Goal: Task Accomplishment & Management: Manage account settings

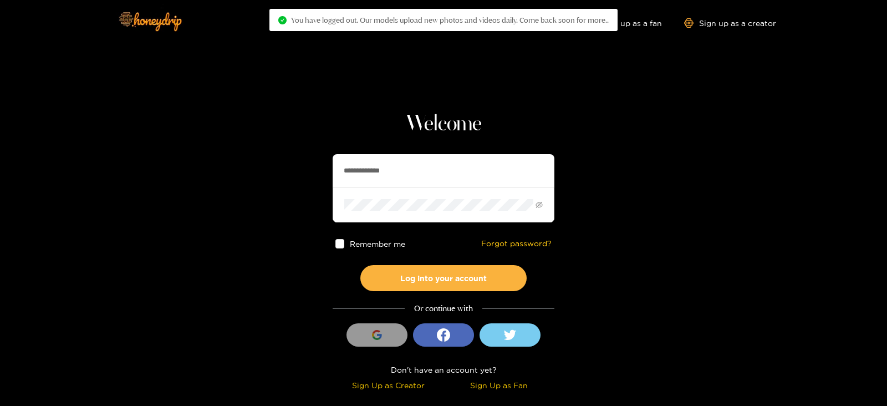
drag, startPoint x: 422, startPoint y: 170, endPoint x: 264, endPoint y: 171, distance: 157.4
click at [264, 171] on section "**********" at bounding box center [443, 197] width 887 height 394
type input "**********"
click at [360, 265] on button "Log into your account" at bounding box center [443, 278] width 166 height 26
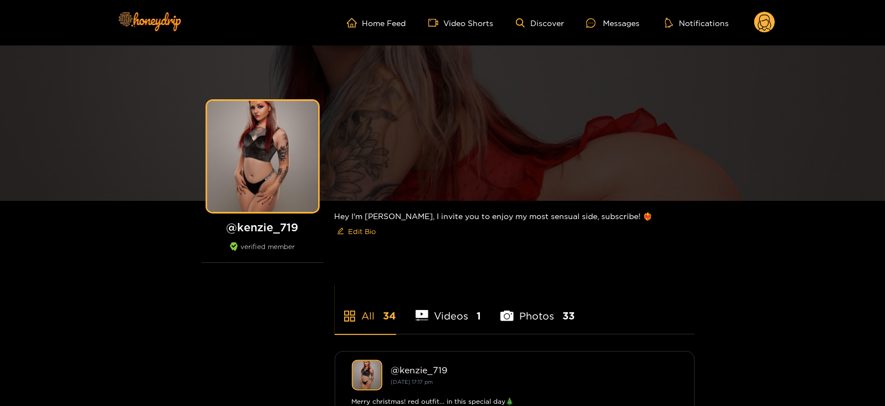
click at [759, 27] on icon at bounding box center [764, 23] width 13 height 19
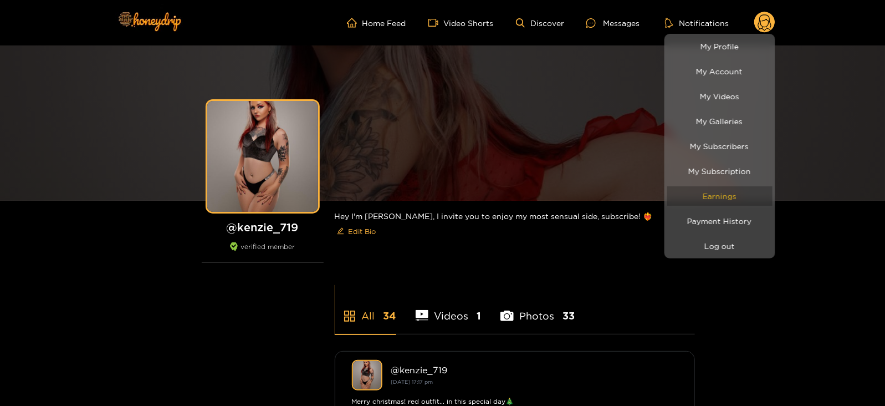
click at [719, 197] on link "Earnings" at bounding box center [719, 195] width 105 height 19
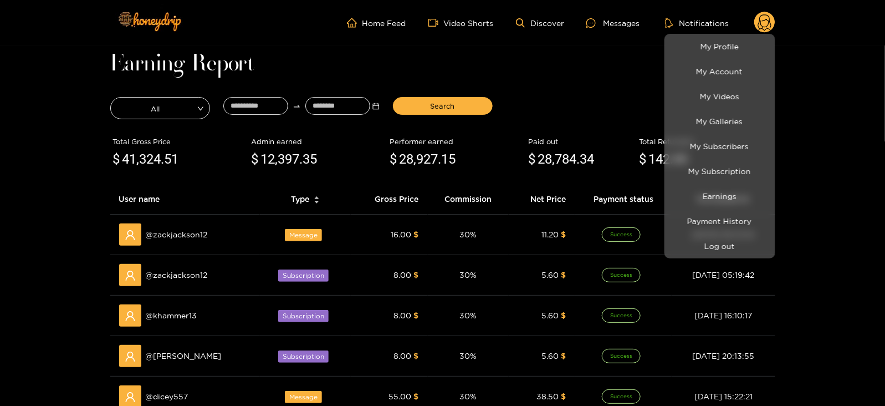
click at [255, 106] on div at bounding box center [442, 203] width 885 height 406
click at [255, 106] on input at bounding box center [255, 106] width 65 height 18
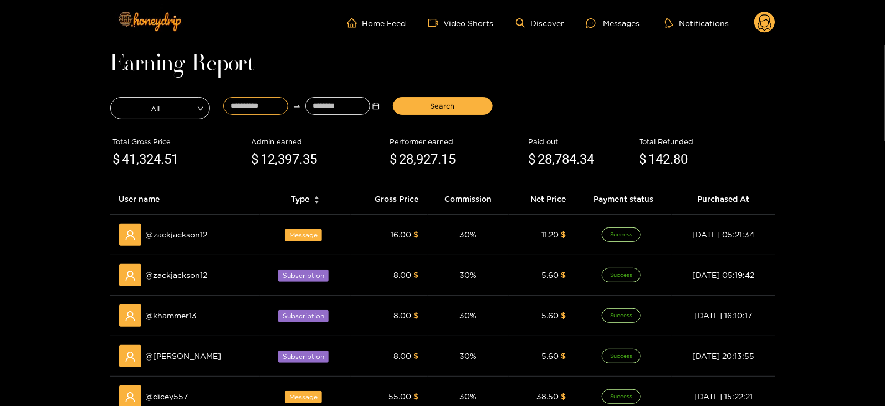
click at [255, 106] on input at bounding box center [255, 106] width 65 height 18
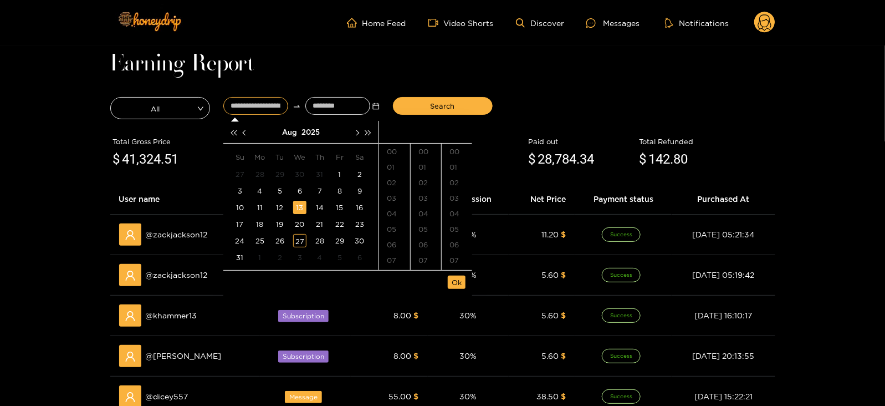
type input "**********"
click at [305, 205] on div "13" at bounding box center [299, 207] width 13 height 13
click at [330, 106] on input at bounding box center [337, 106] width 65 height 18
click at [295, 239] on div "27" at bounding box center [299, 240] width 13 height 13
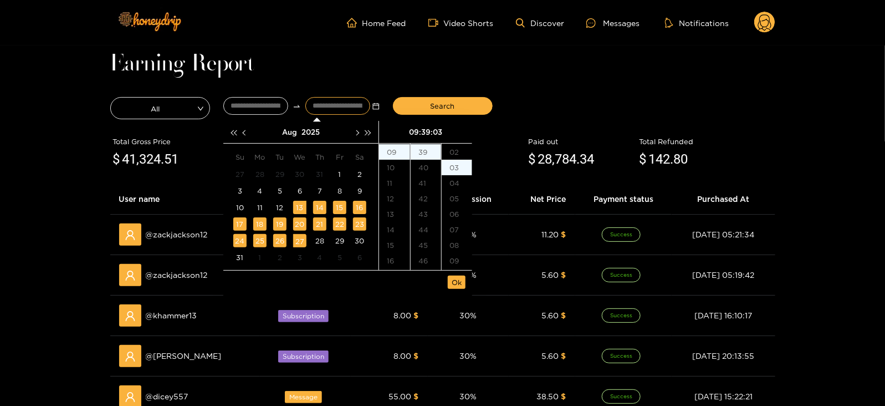
scroll to position [47, 0]
type input "**********"
click at [458, 280] on span "Ok" at bounding box center [457, 282] width 10 height 11
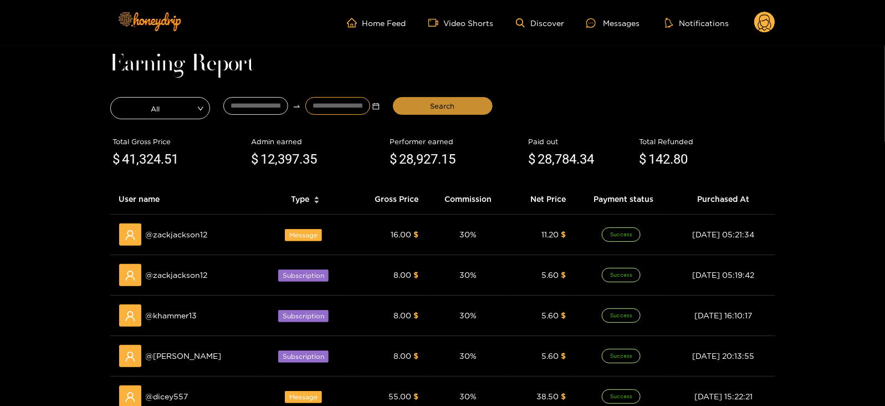
click at [439, 109] on span "Search" at bounding box center [443, 105] width 24 height 11
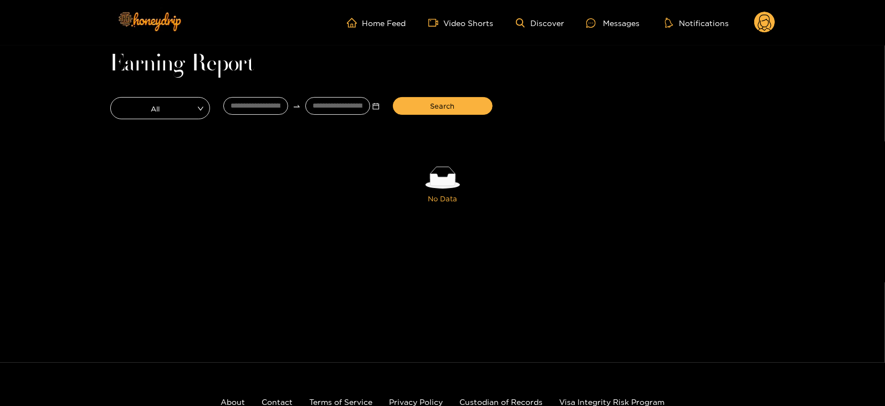
click at [630, 32] on ul "Home Feed Video Shorts Discover Messages Notifications" at bounding box center [561, 23] width 428 height 22
click at [622, 28] on div "Messages" at bounding box center [612, 23] width 53 height 13
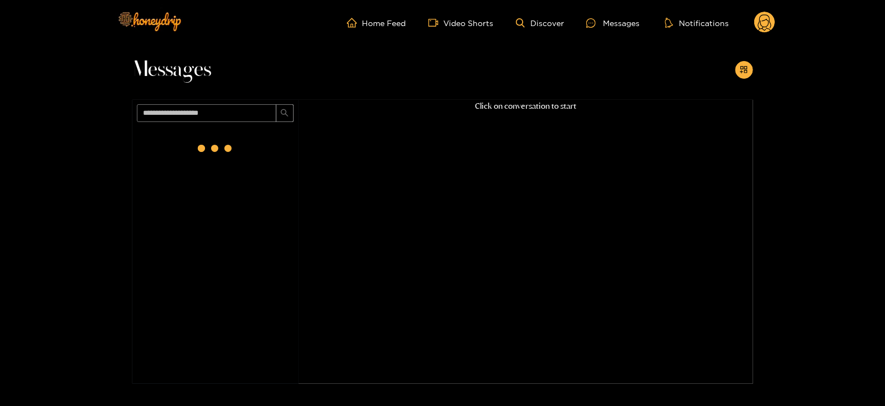
click at [762, 18] on circle at bounding box center [764, 22] width 21 height 21
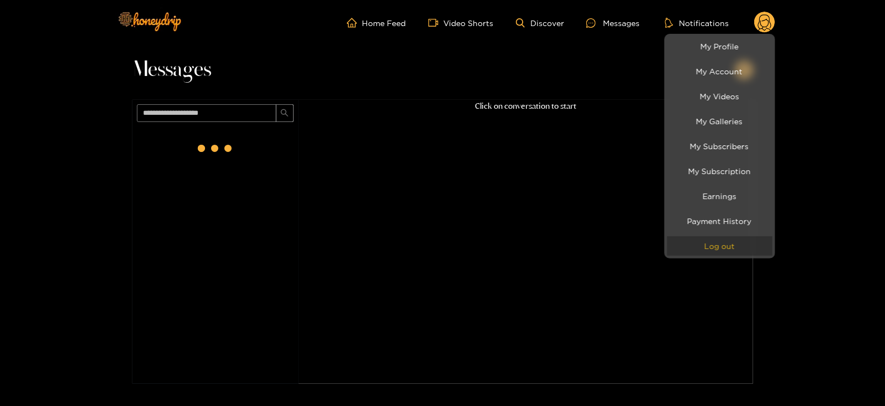
click at [706, 242] on button "Log out" at bounding box center [719, 245] width 105 height 19
